Goal: Transaction & Acquisition: Download file/media

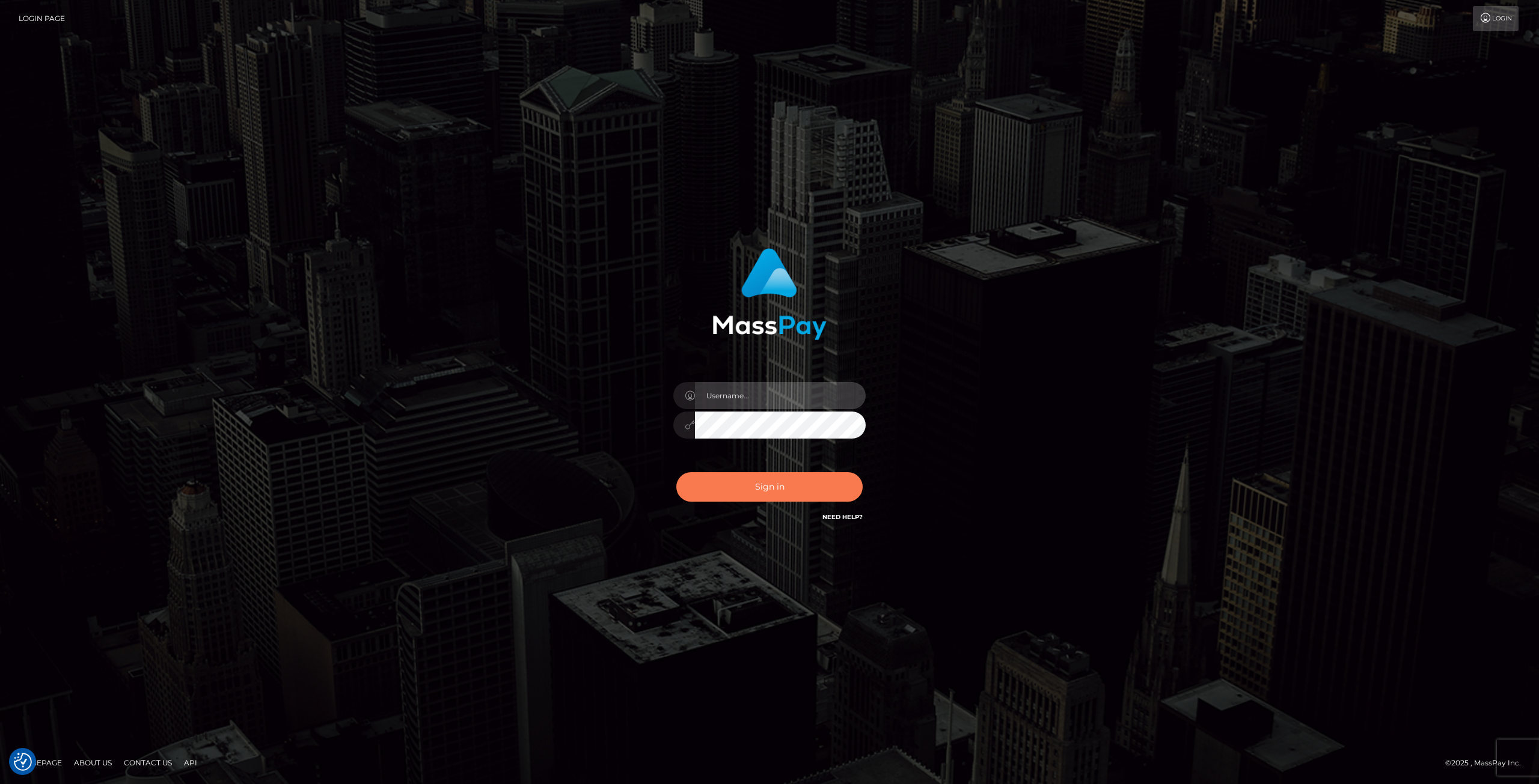
type input "Klaudia Peczynska"
click at [775, 491] on button "Sign in" at bounding box center [770, 487] width 186 height 29
type input "Klaudia Peczynska"
click at [780, 488] on button "Sign in" at bounding box center [770, 487] width 186 height 29
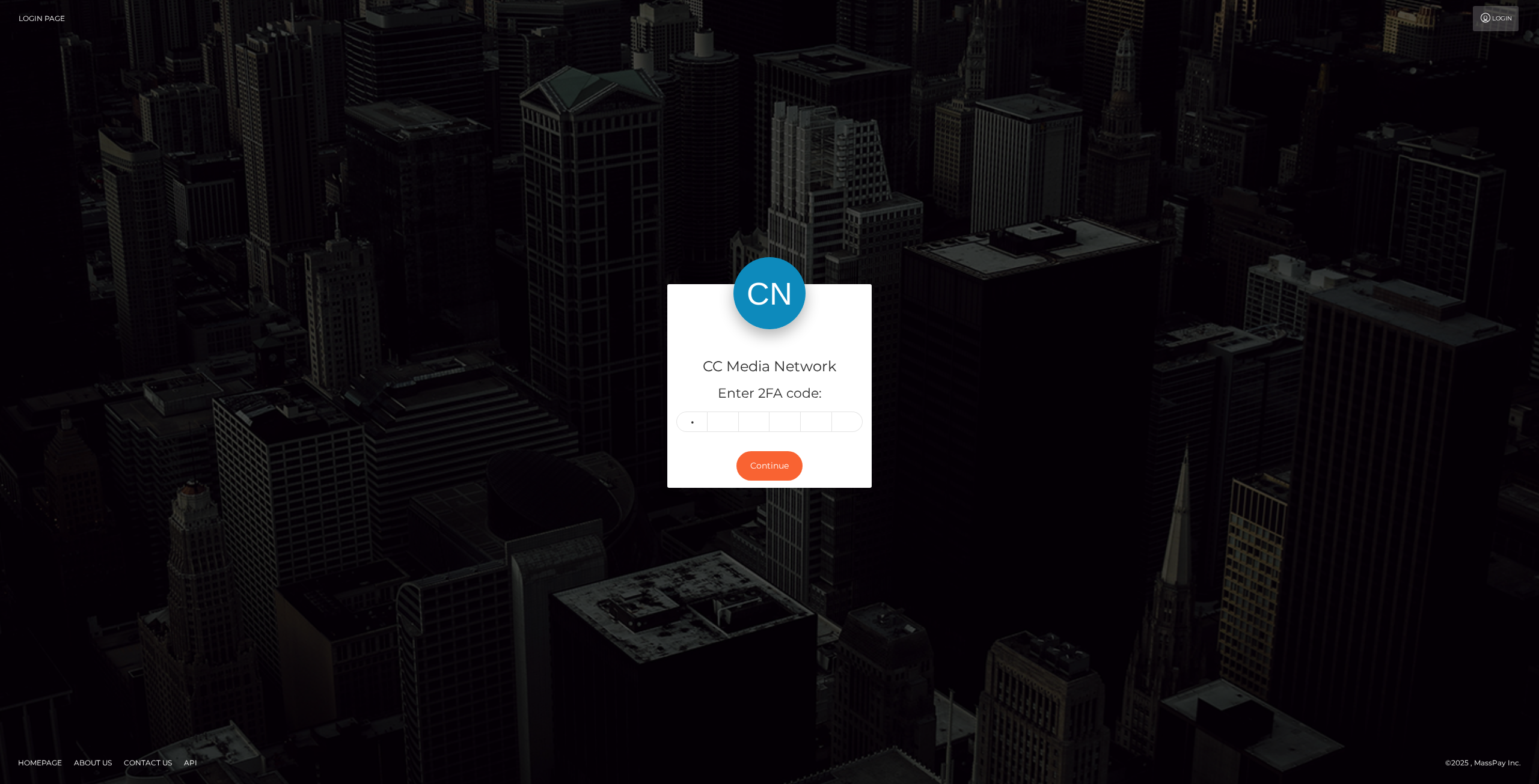
type input "9"
type input "1"
type input "3"
type input "4"
type input "5"
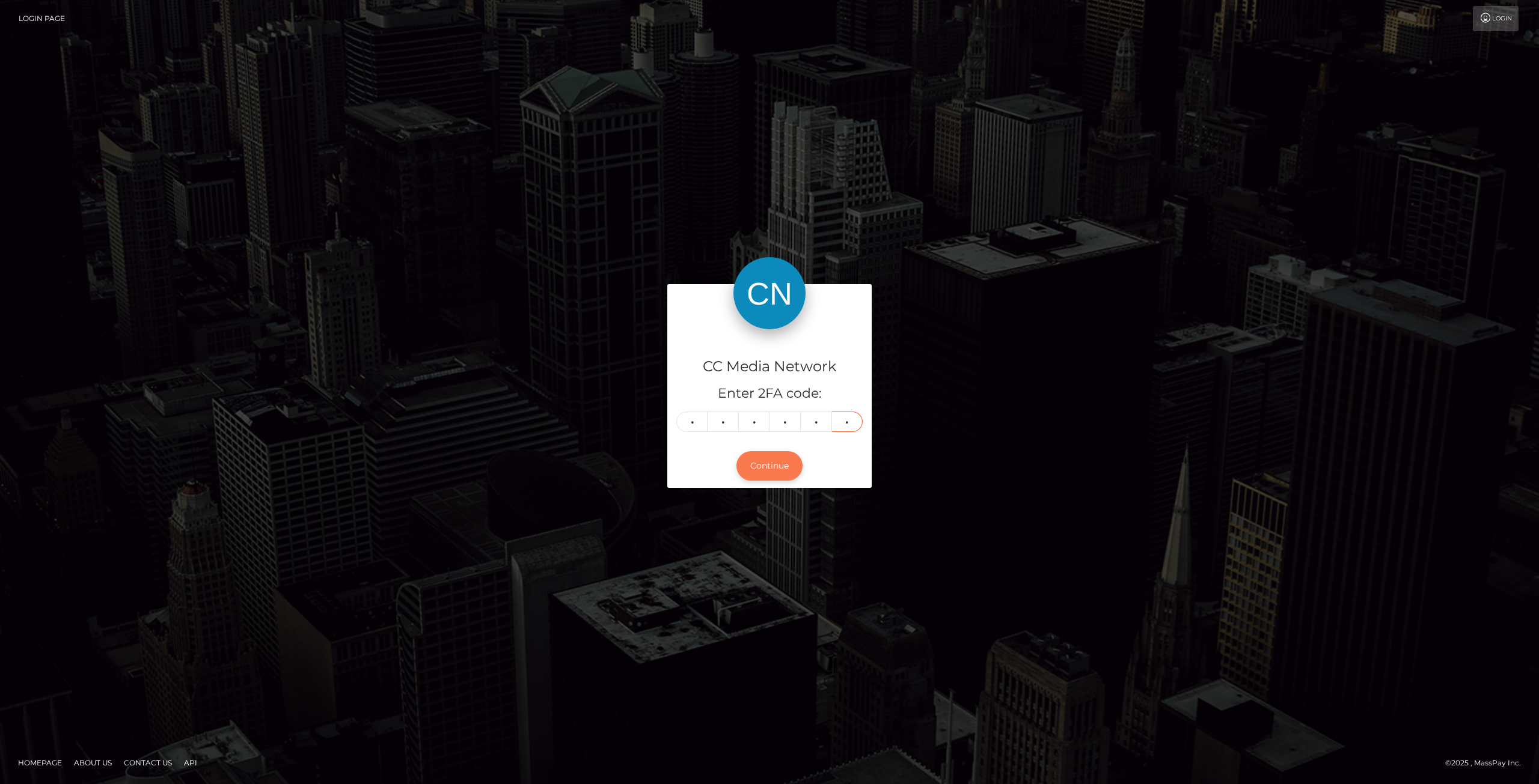
type input "0"
click at [763, 462] on button "Continue" at bounding box center [770, 466] width 66 height 29
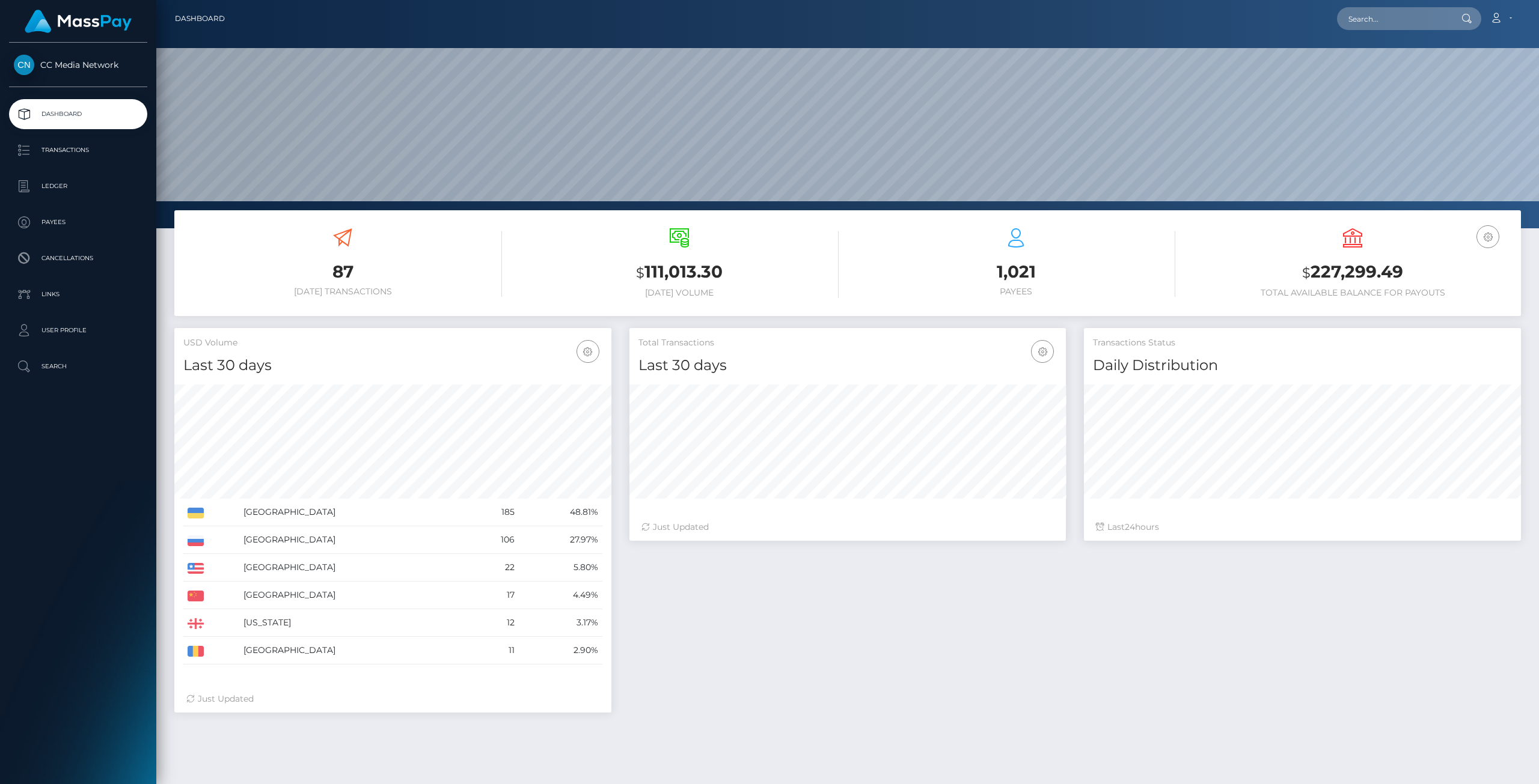
scroll to position [213, 436]
click at [35, 184] on p "Ledger" at bounding box center [78, 186] width 129 height 18
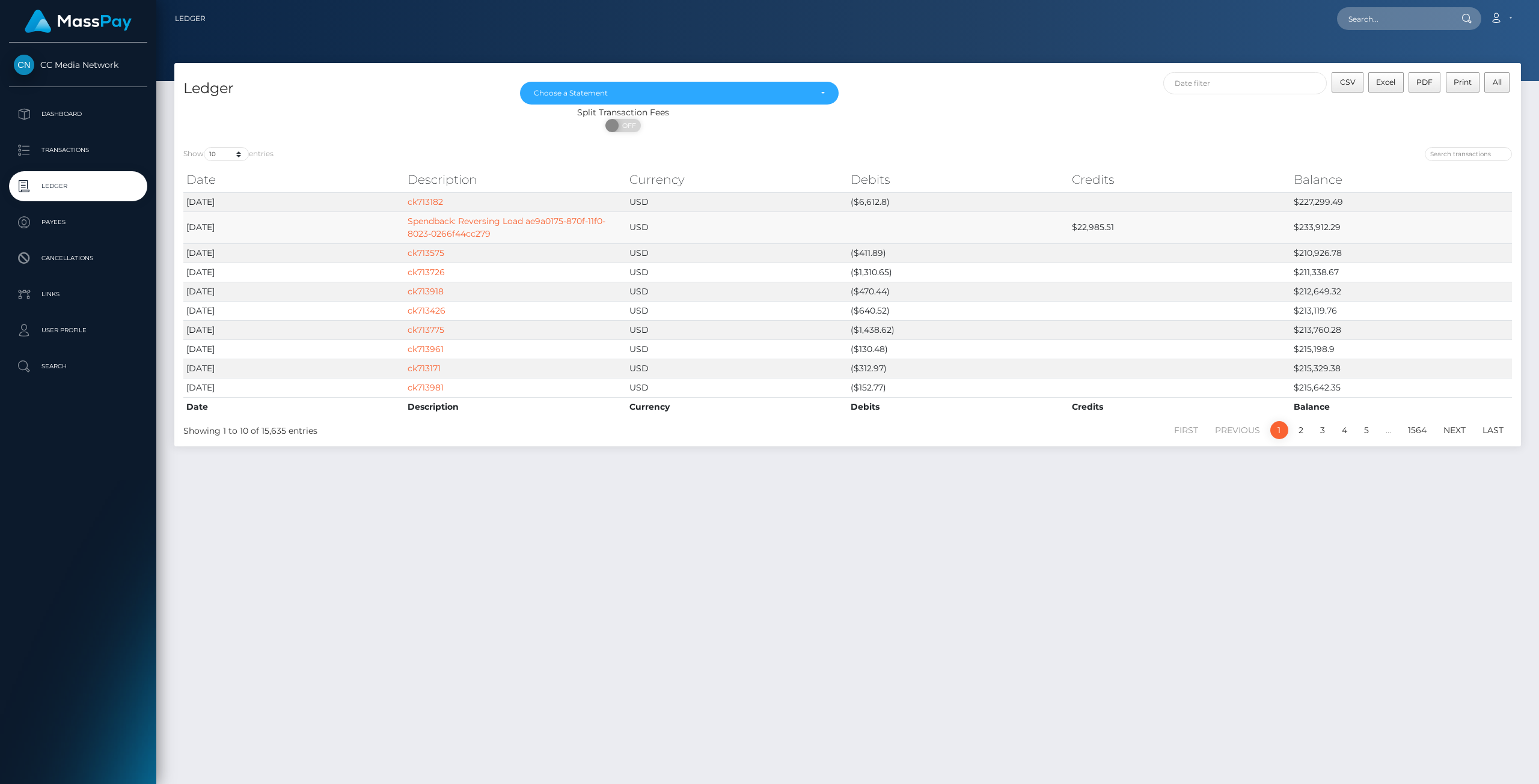
click at [1099, 225] on td "$22,985.51" at bounding box center [1179, 227] width 221 height 32
click at [428, 226] on td "Spendback: Reversing Load ae9a0175-870f-11f0-8023-0266f44cc279" at bounding box center [515, 227] width 221 height 32
click at [456, 221] on link "Spendback: Reversing Load ae9a0175-870f-11f0-8023-0266f44cc279" at bounding box center [506, 227] width 198 height 24
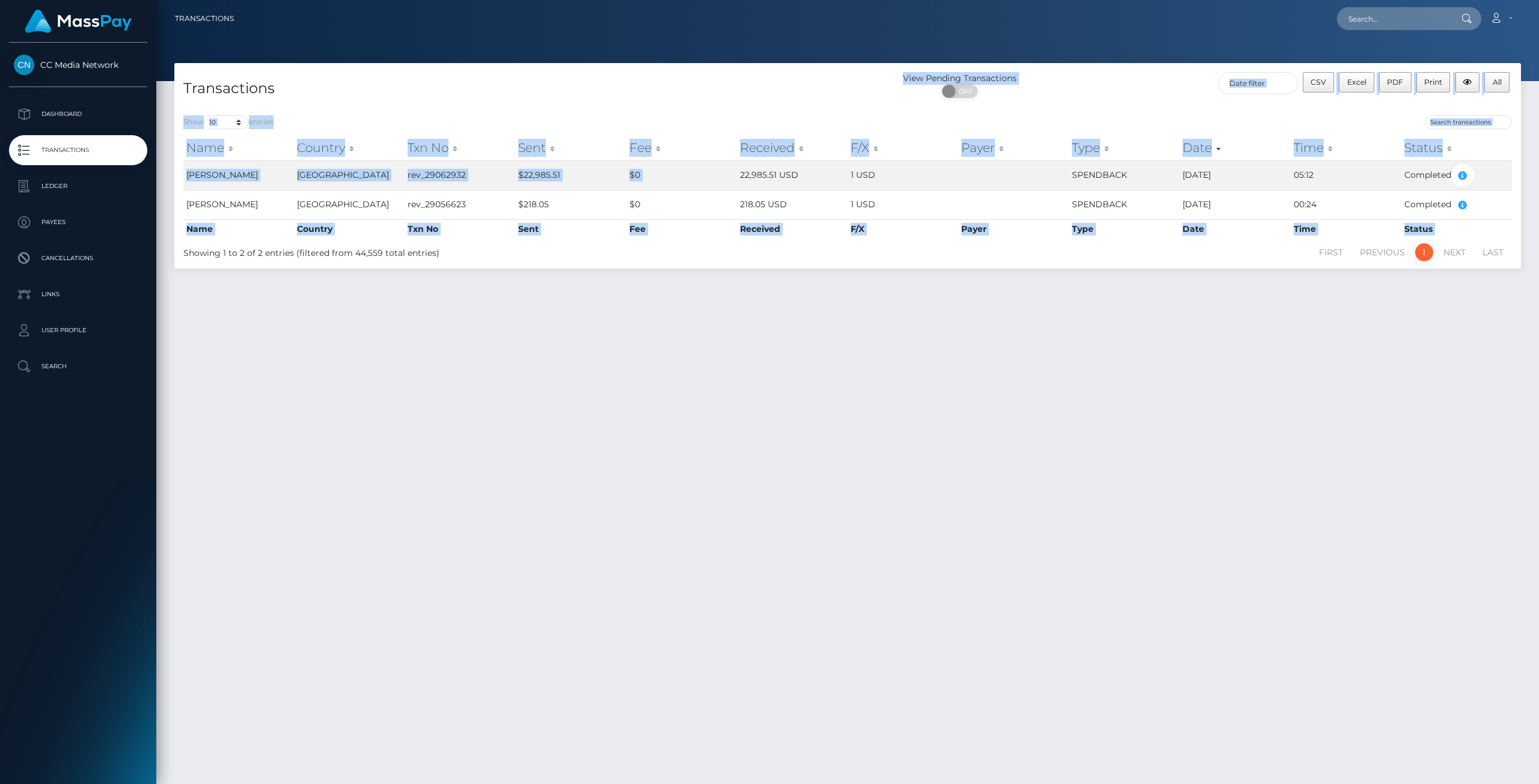
drag, startPoint x: 740, startPoint y: 173, endPoint x: 490, endPoint y: 30, distance: 288.0
click at [675, 88] on div "Transactions View Pending Transactions ON OFF CSV Excel PDF Print All Show 10 2…" at bounding box center [847, 165] width 1346 height 205
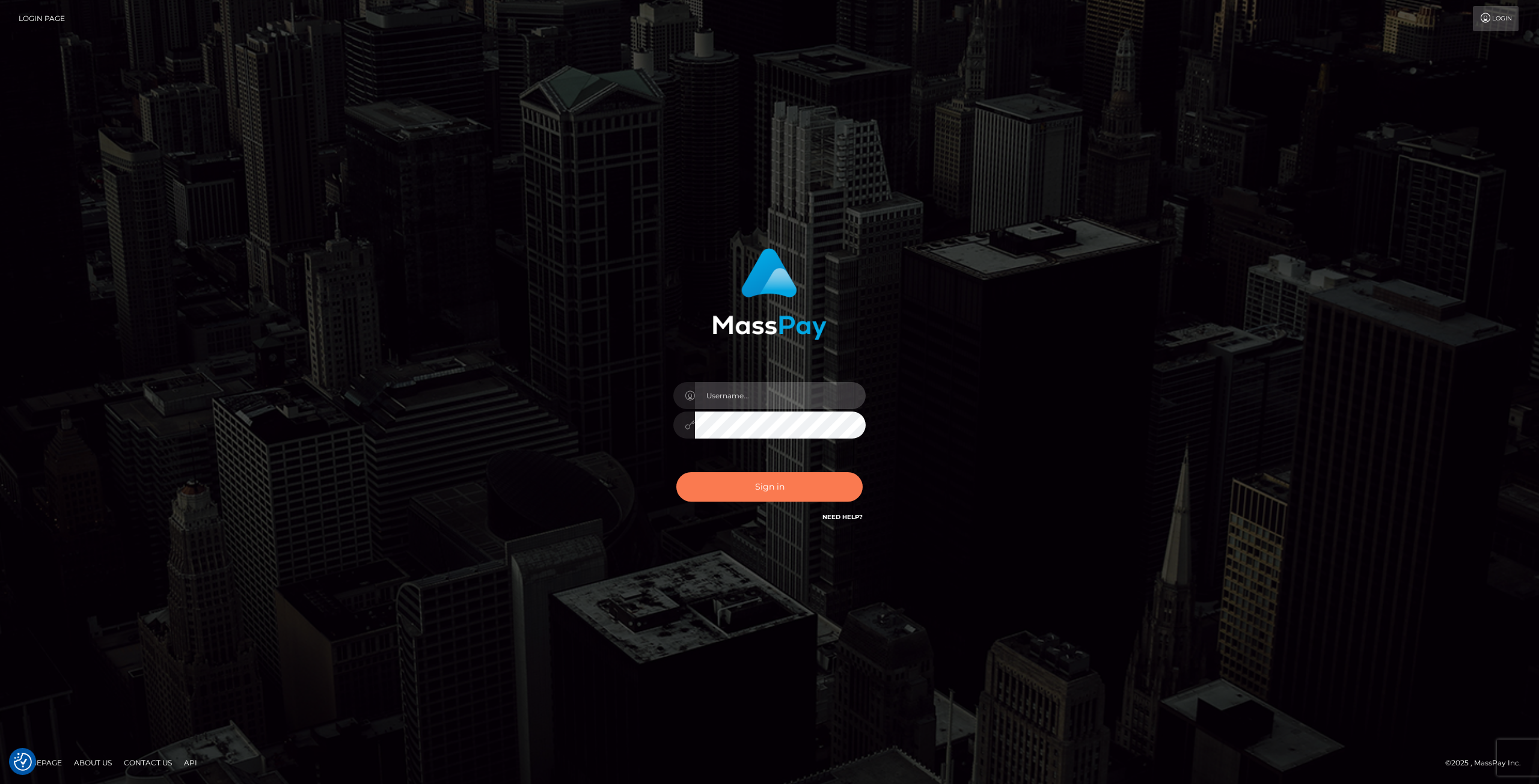
type input "Klaudia Peczynska"
click at [743, 480] on button "Sign in" at bounding box center [770, 487] width 186 height 29
type input "Klaudia Peczynska"
click at [744, 480] on button "Sign in" at bounding box center [770, 487] width 186 height 29
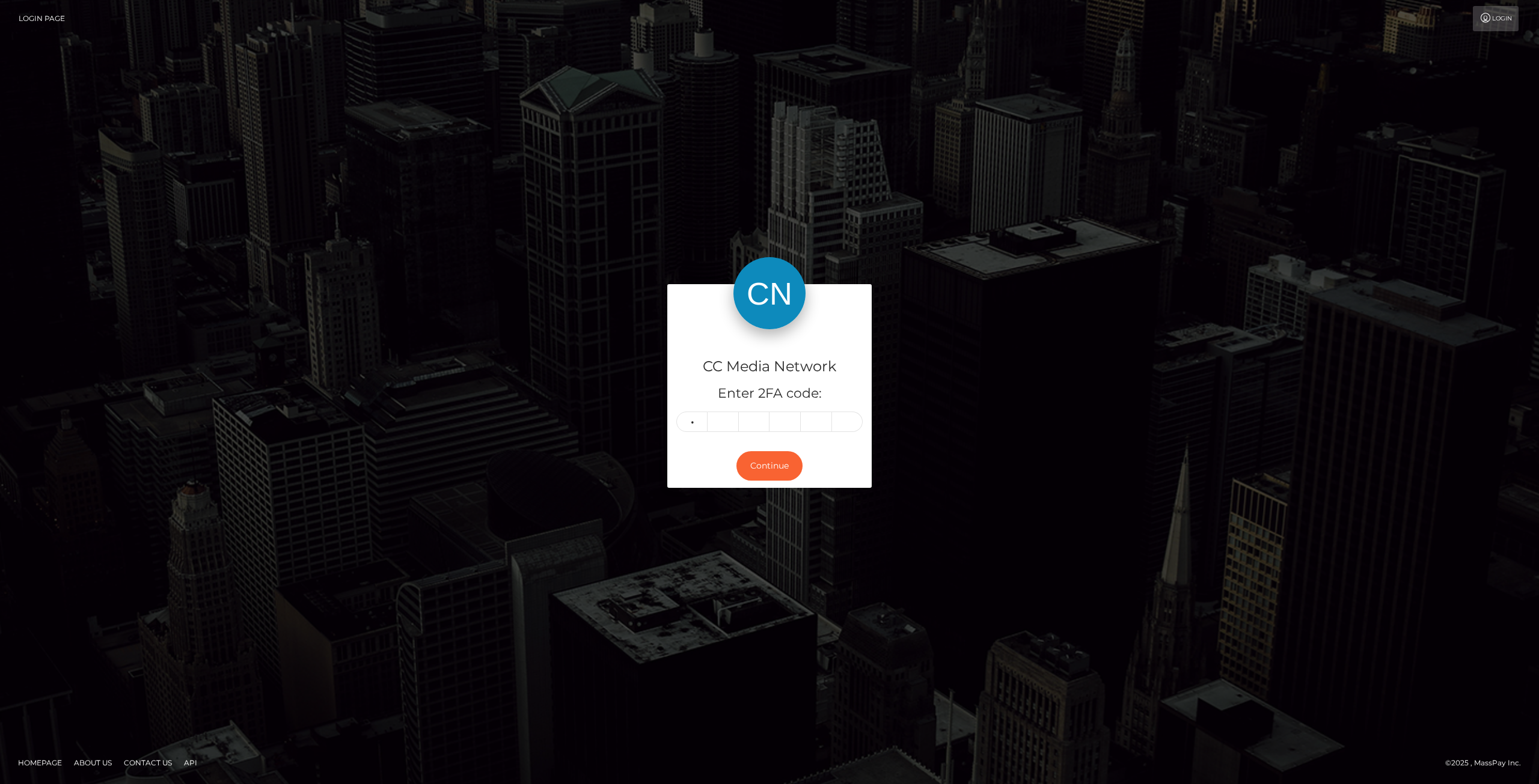
type input "9"
type input "6"
type input "8"
type input "5"
type input "7"
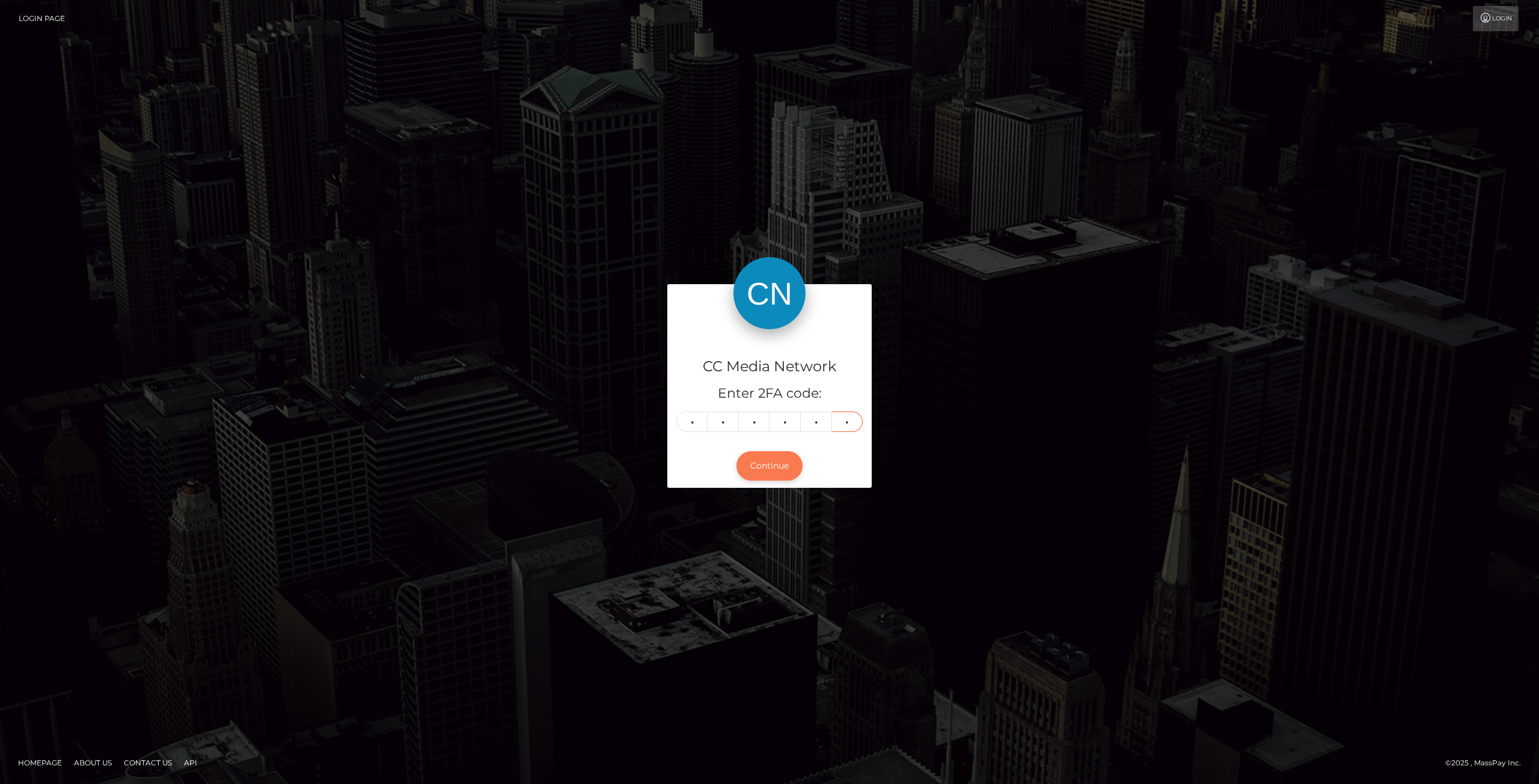
type input "7"
click at [758, 473] on button "Continue" at bounding box center [770, 466] width 66 height 29
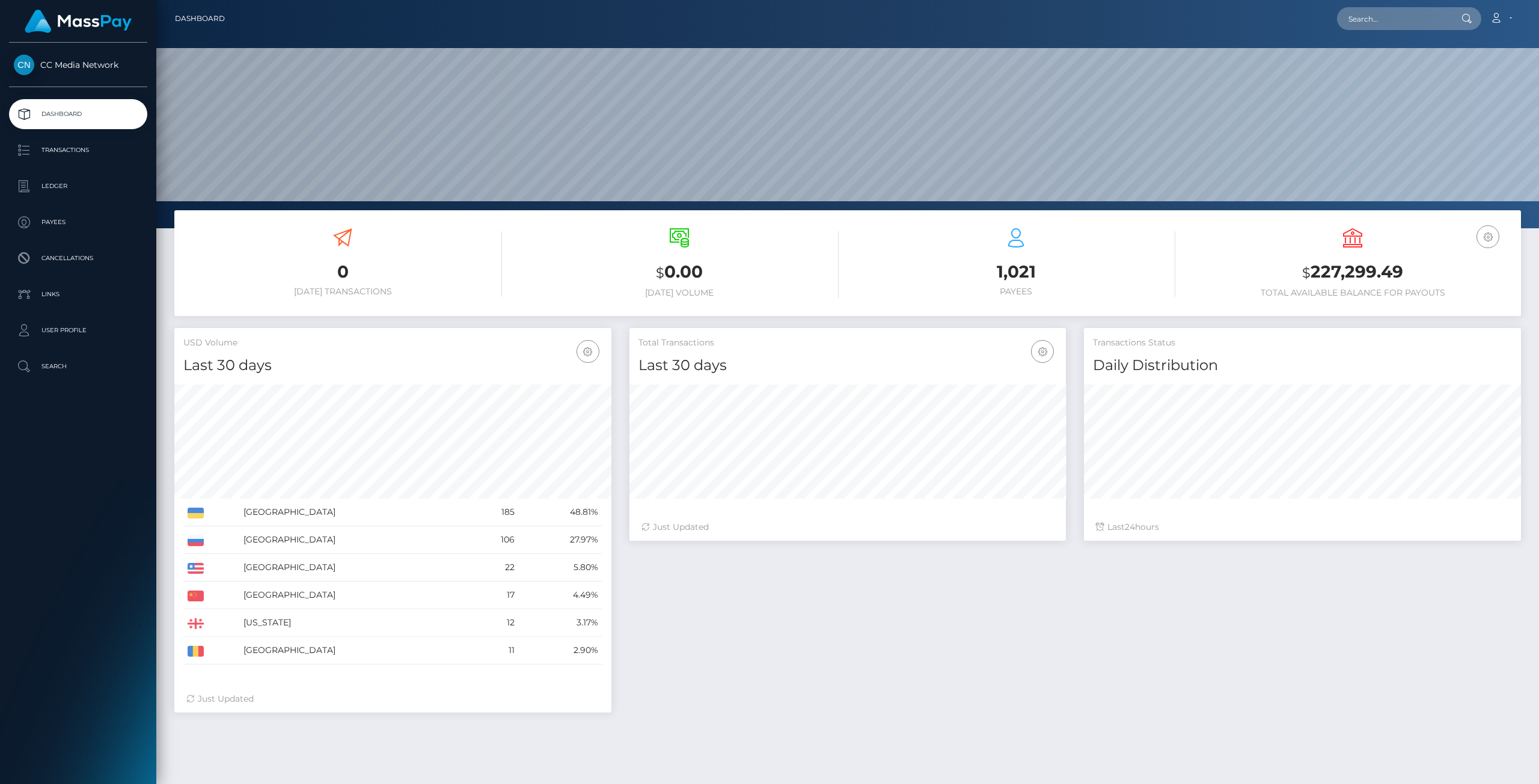
scroll to position [213, 436]
click at [50, 189] on p "Ledger" at bounding box center [78, 186] width 129 height 18
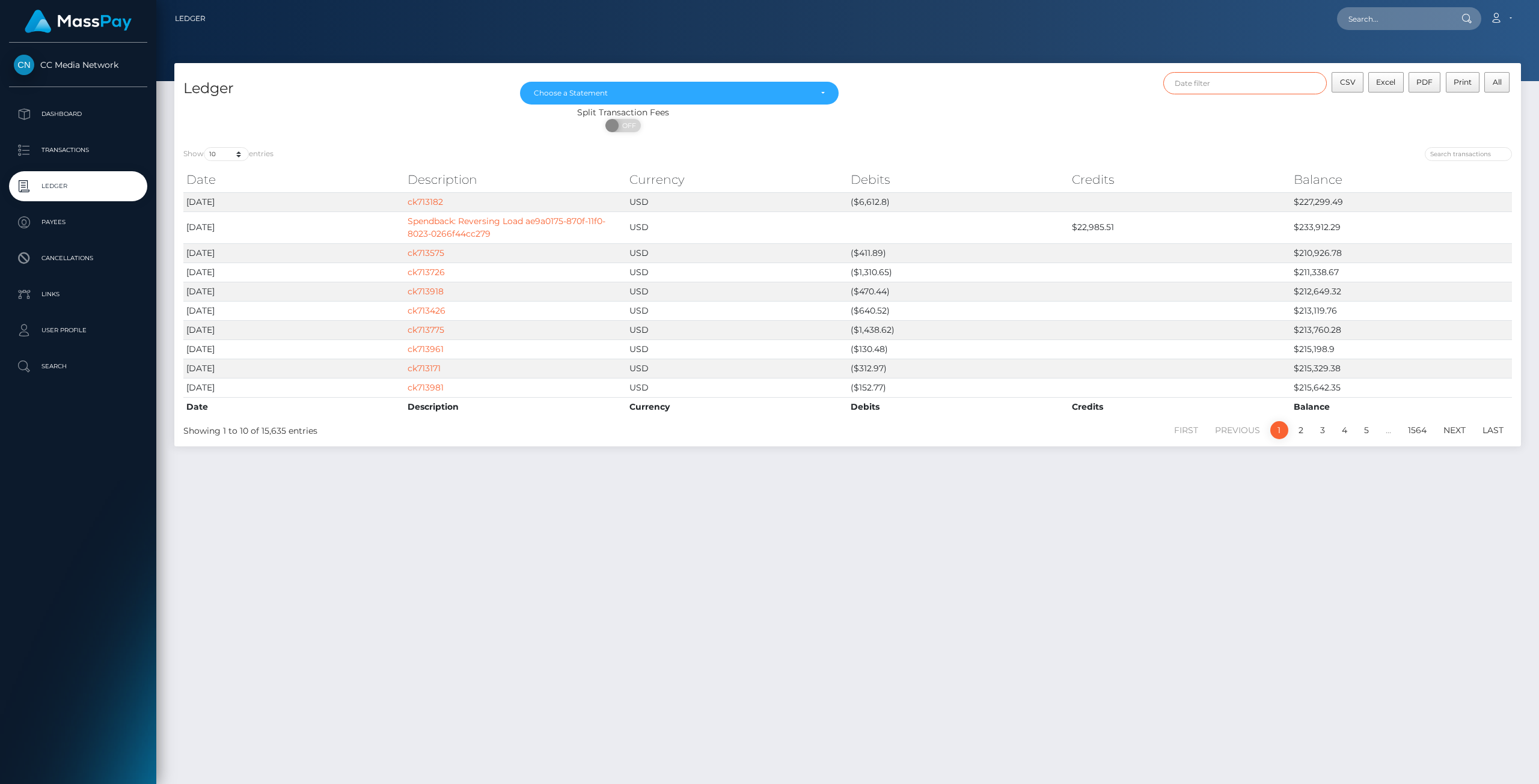
click at [1257, 86] on input "text" at bounding box center [1245, 83] width 164 height 22
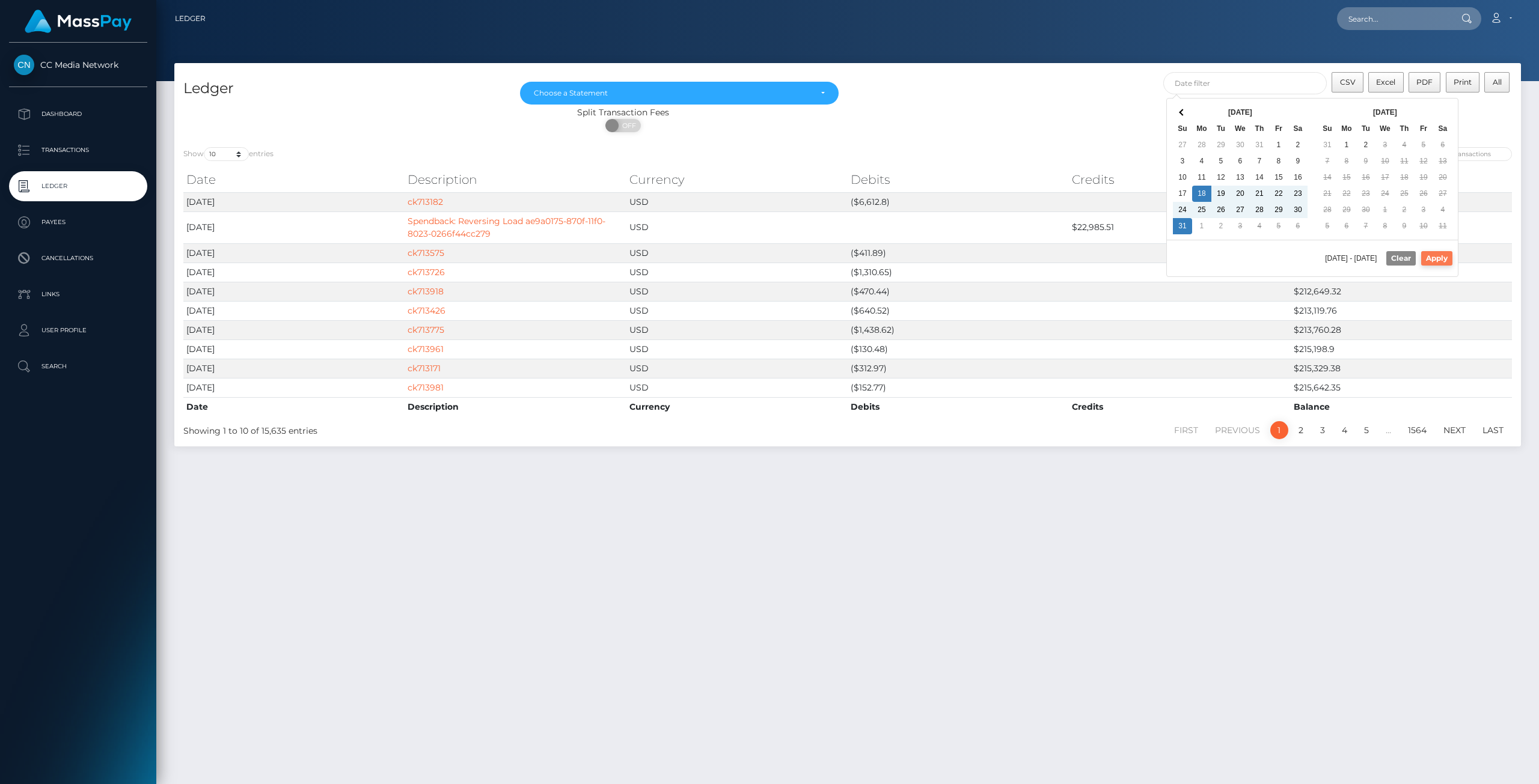
click at [1441, 256] on button "Apply" at bounding box center [1437, 258] width 31 height 15
type input "08/18/2025 - 08/31/2025"
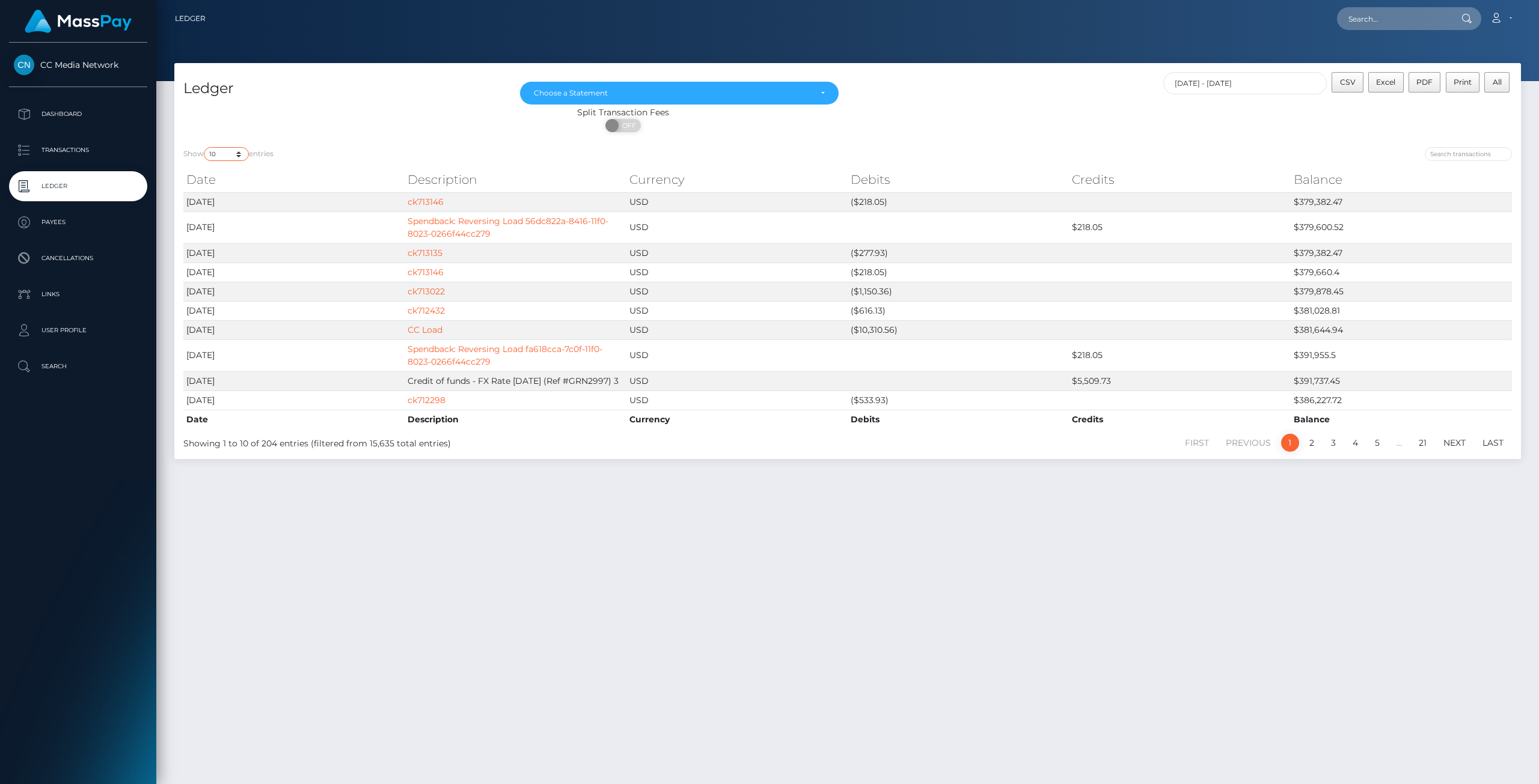
click at [232, 159] on select "10 25 50 100 250" at bounding box center [225, 153] width 45 height 14
select select "250"
click at [205, 147] on select "10 25 50 100 250" at bounding box center [225, 153] width 45 height 14
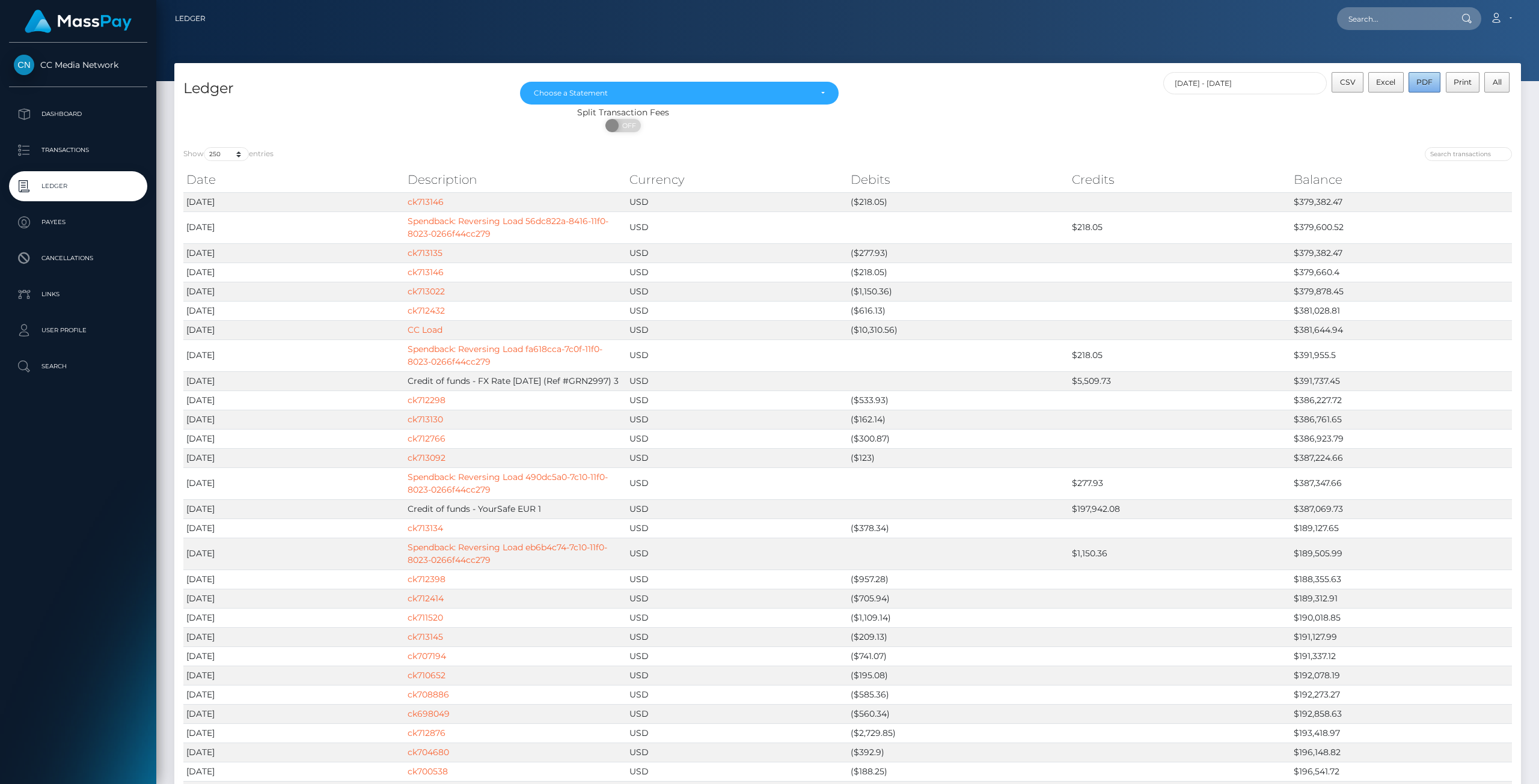
drag, startPoint x: 1435, startPoint y: 89, endPoint x: 1444, endPoint y: 122, distance: 34.2
click at [1435, 89] on button "PDF" at bounding box center [1425, 82] width 33 height 20
click at [1396, 89] on button "Excel" at bounding box center [1386, 82] width 36 height 20
